Goal: Navigation & Orientation: Find specific page/section

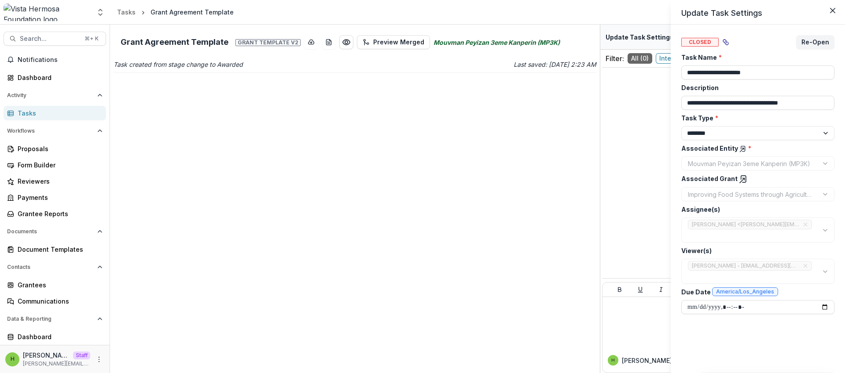
click at [48, 211] on div "**********" at bounding box center [422, 186] width 845 height 373
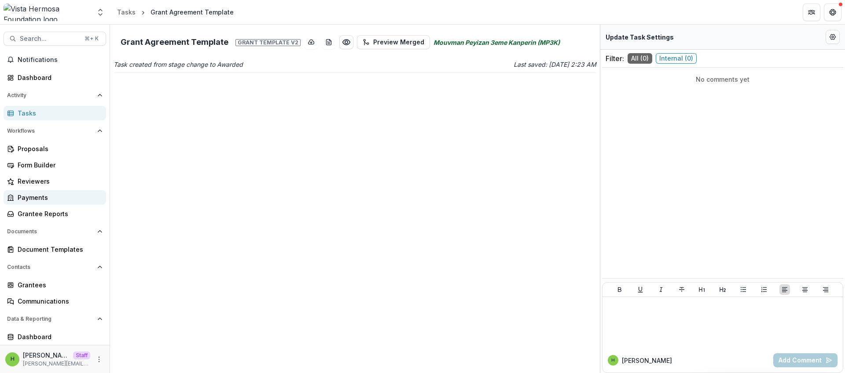
click at [45, 202] on div "Payments" at bounding box center [58, 197] width 81 height 9
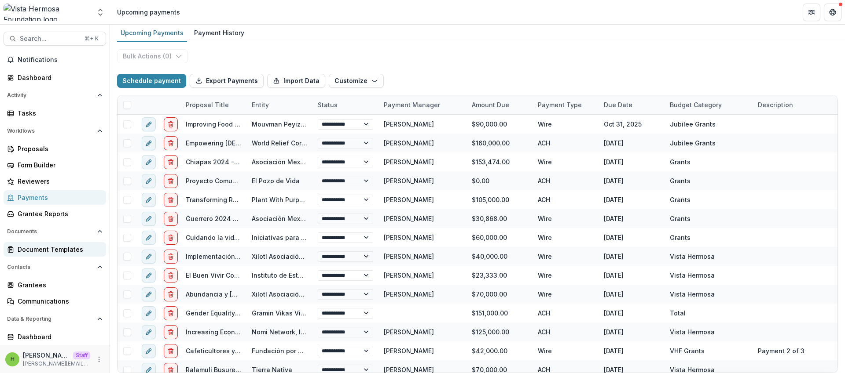
click at [47, 246] on div "Document Templates" at bounding box center [58, 249] width 81 height 9
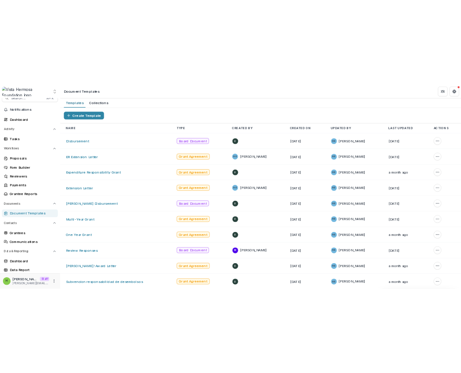
scroll to position [15, 0]
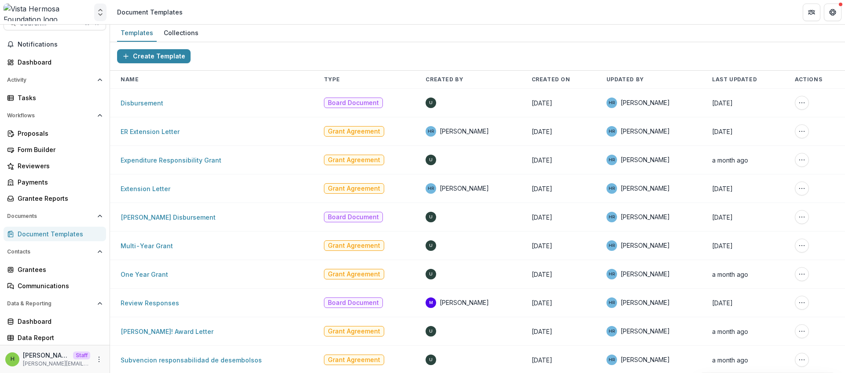
click at [102, 13] on icon "Open entity switcher" at bounding box center [100, 12] width 9 height 9
click at [54, 70] on div "Translate Foundation Checks" at bounding box center [63, 66] width 88 height 9
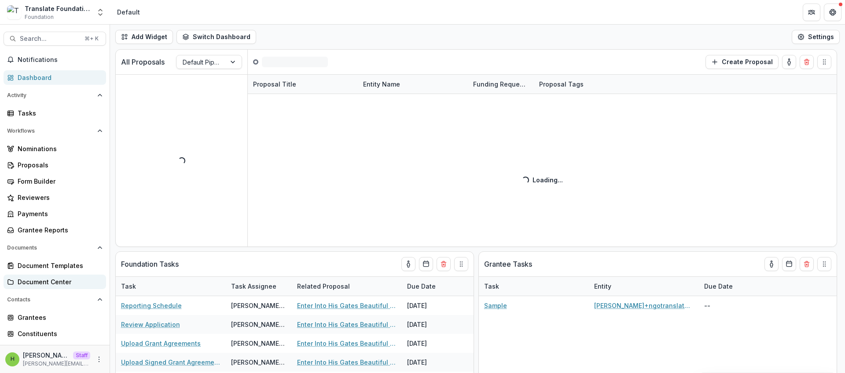
click at [46, 283] on div "Document Center" at bounding box center [58, 282] width 81 height 9
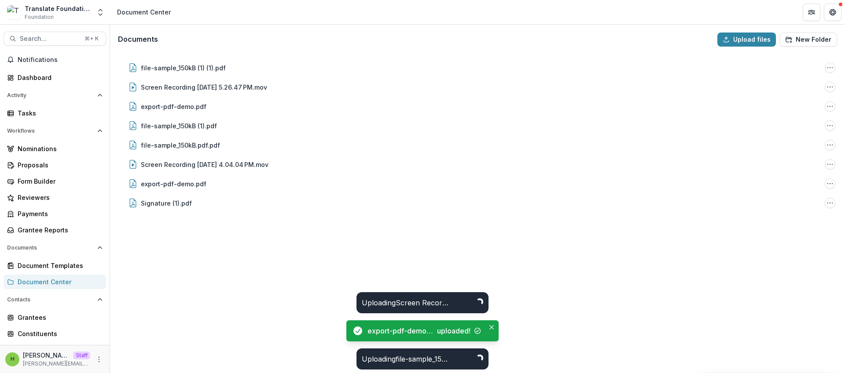
click at [268, 317] on div "file-sample_150kB (1) (1).pdf File Options Download Rename Delete Screen Record…" at bounding box center [477, 213] width 733 height 319
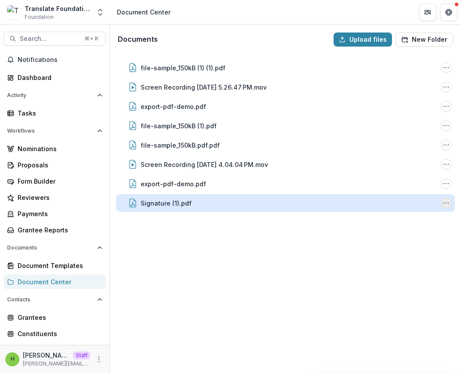
click at [448, 208] on button "Signature (1).pdf Options" at bounding box center [446, 203] width 11 height 11
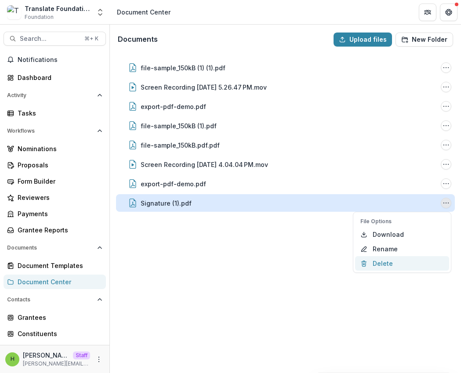
click at [397, 265] on button "Delete" at bounding box center [402, 263] width 94 height 15
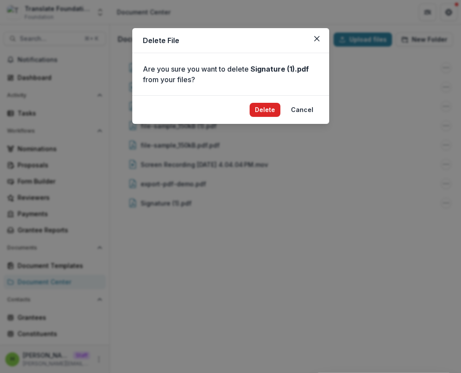
click at [262, 110] on button "Delete" at bounding box center [265, 110] width 31 height 14
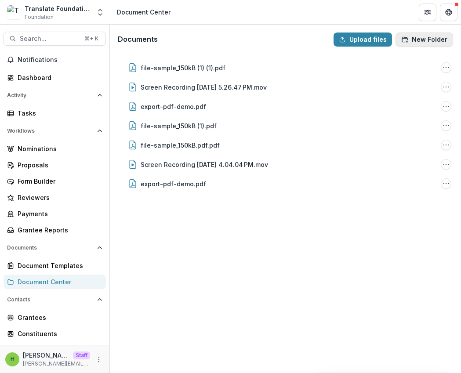
click at [416, 40] on button "New Folder" at bounding box center [425, 40] width 58 height 14
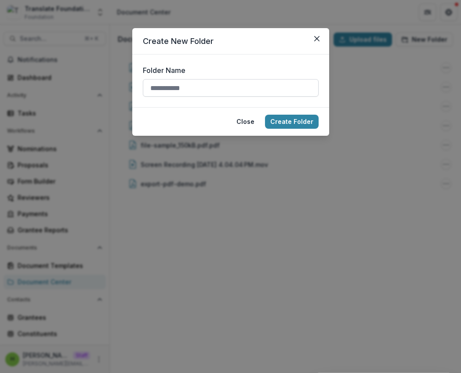
click at [256, 92] on input "Folder Name" at bounding box center [231, 88] width 176 height 18
type input "****"
click at [265, 115] on button "Create Folder" at bounding box center [292, 122] width 54 height 14
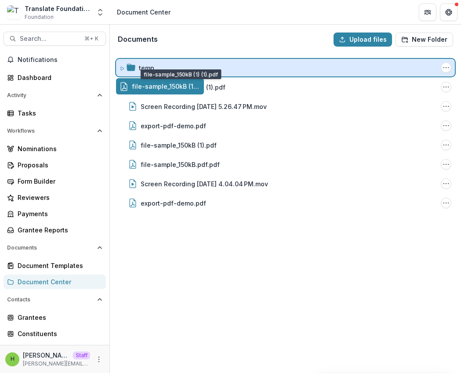
drag, startPoint x: 158, startPoint y: 82, endPoint x: 159, endPoint y: 58, distance: 24.7
click at [159, 58] on div "Documents Upload files New Folder temp Folder Options Rename Add Subfolder Dele…" at bounding box center [285, 199] width 351 height 349
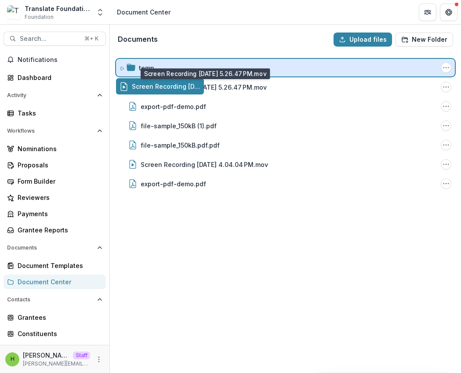
drag, startPoint x: 167, startPoint y: 88, endPoint x: 168, endPoint y: 55, distance: 33.5
click at [168, 55] on div "Documents Upload files New Folder temp Folder Options Rename Add Subfolder Dele…" at bounding box center [285, 199] width 351 height 349
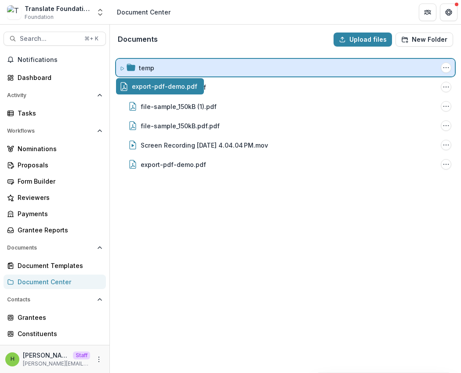
drag, startPoint x: 167, startPoint y: 81, endPoint x: 167, endPoint y: 62, distance: 19.4
click at [168, 54] on div "Documents Upload files New Folder temp Folder Options Rename Add Subfolder Dele…" at bounding box center [285, 199] width 351 height 349
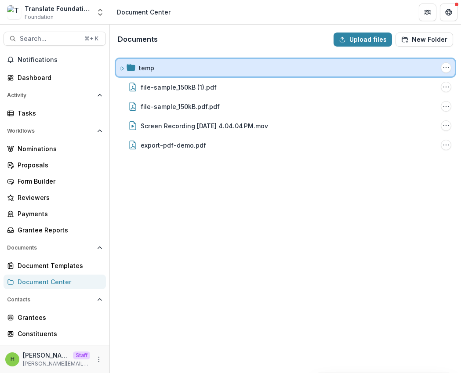
click at [165, 60] on div "temp Folder Options Rename Add Subfolder Delete" at bounding box center [285, 68] width 339 height 18
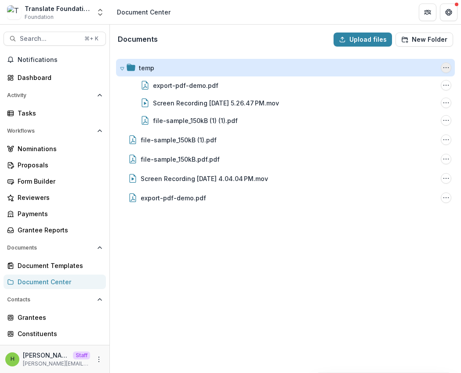
click at [446, 66] on icon "temp Options" at bounding box center [446, 67] width 7 height 7
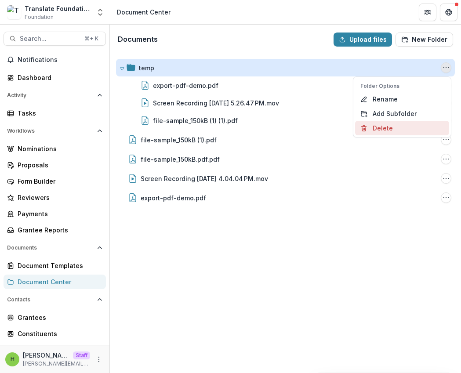
click at [394, 124] on button "Delete" at bounding box center [402, 128] width 94 height 15
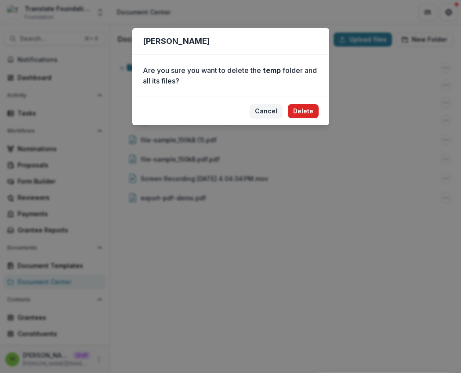
click at [313, 111] on button "Delete" at bounding box center [303, 111] width 31 height 14
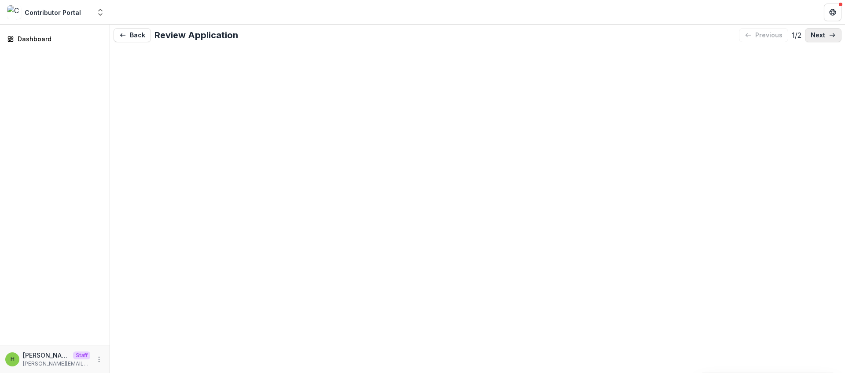
click at [816, 39] on p "next" at bounding box center [817, 35] width 15 height 7
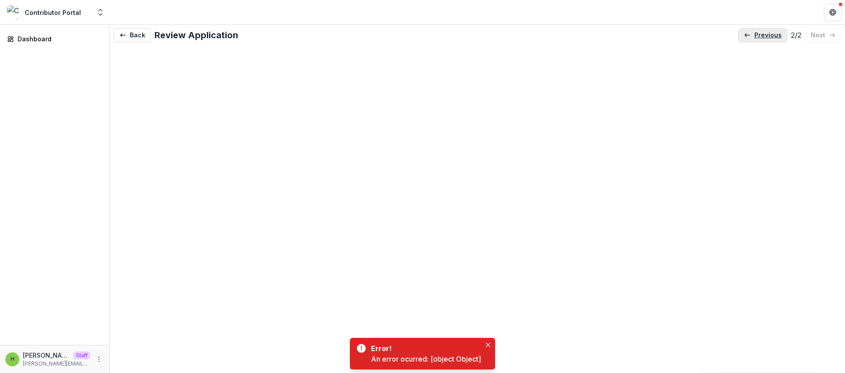
click at [758, 38] on p "previous" at bounding box center [767, 35] width 27 height 7
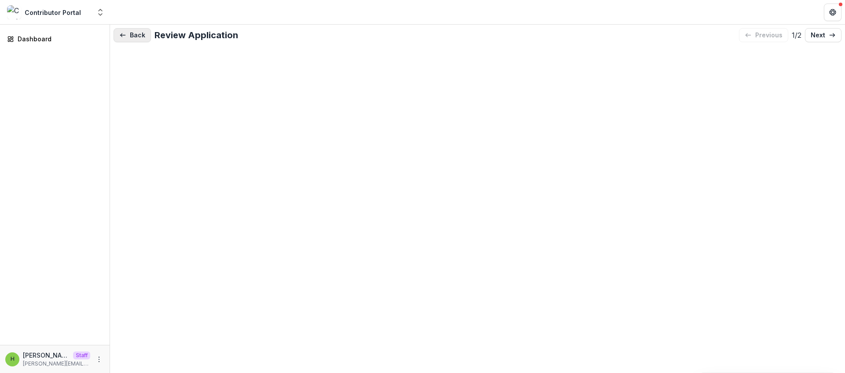
click at [131, 40] on button "Back" at bounding box center [131, 35] width 37 height 14
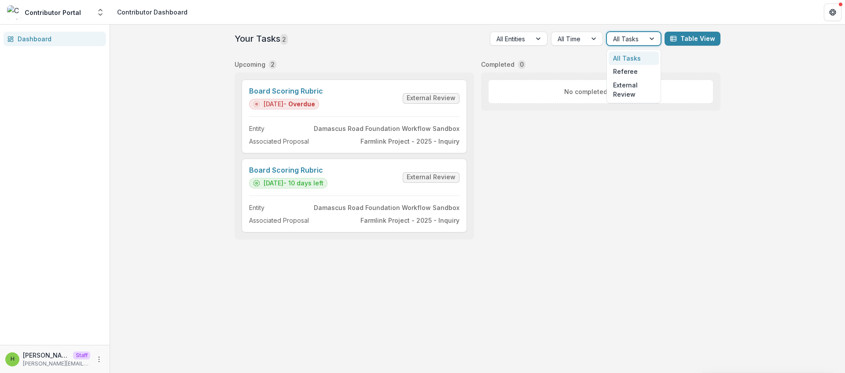
click at [627, 43] on div at bounding box center [626, 38] width 26 height 11
click at [629, 66] on div "Referee" at bounding box center [633, 72] width 50 height 14
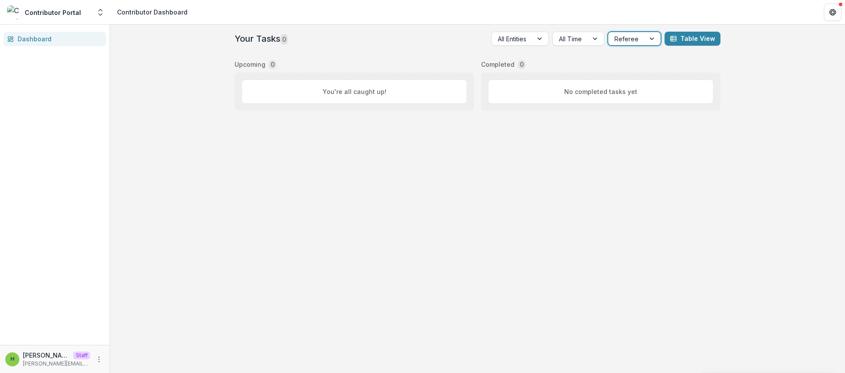
click at [633, 40] on div at bounding box center [626, 38] width 24 height 11
click at [637, 59] on div "All Tasks" at bounding box center [634, 58] width 49 height 14
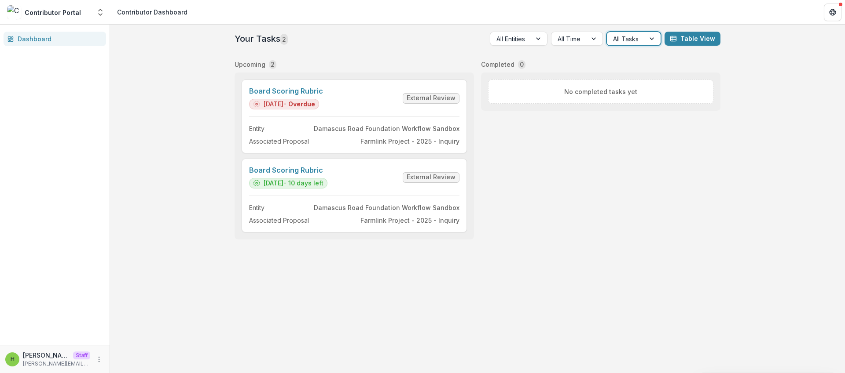
click at [633, 40] on div at bounding box center [626, 38] width 26 height 11
click at [637, 92] on div "External Review" at bounding box center [633, 89] width 50 height 23
click at [604, 34] on div at bounding box center [615, 38] width 47 height 11
click at [618, 56] on div "All Tasks" at bounding box center [622, 58] width 71 height 14
click at [617, 44] on div at bounding box center [626, 38] width 26 height 11
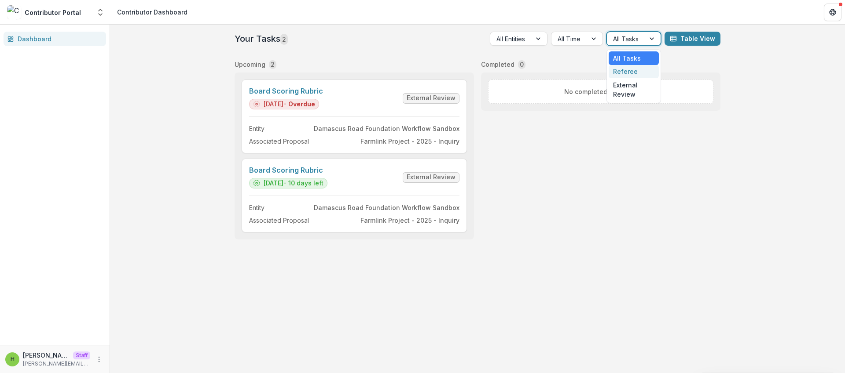
click at [628, 70] on div "Referee" at bounding box center [633, 72] width 50 height 14
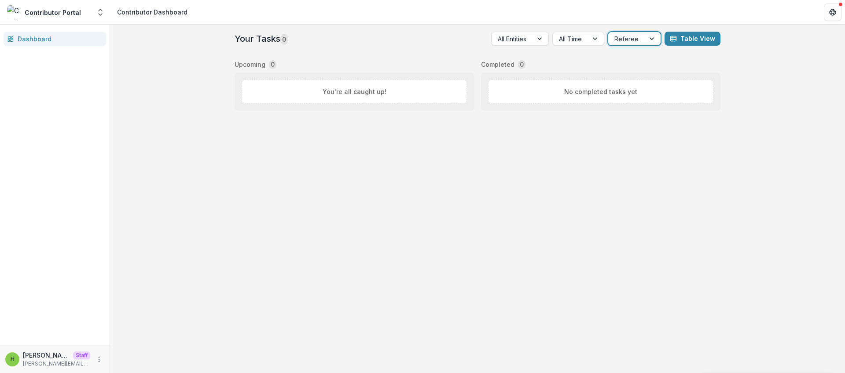
click at [627, 43] on div at bounding box center [626, 38] width 24 height 11
click at [630, 87] on div "External Review" at bounding box center [634, 89] width 49 height 23
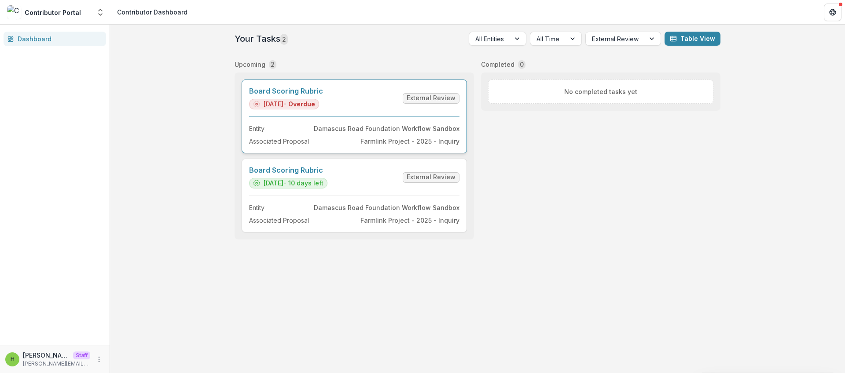
click at [323, 95] on link "Board Scoring Rubric" at bounding box center [286, 91] width 74 height 8
